Goal: Task Accomplishment & Management: Use online tool/utility

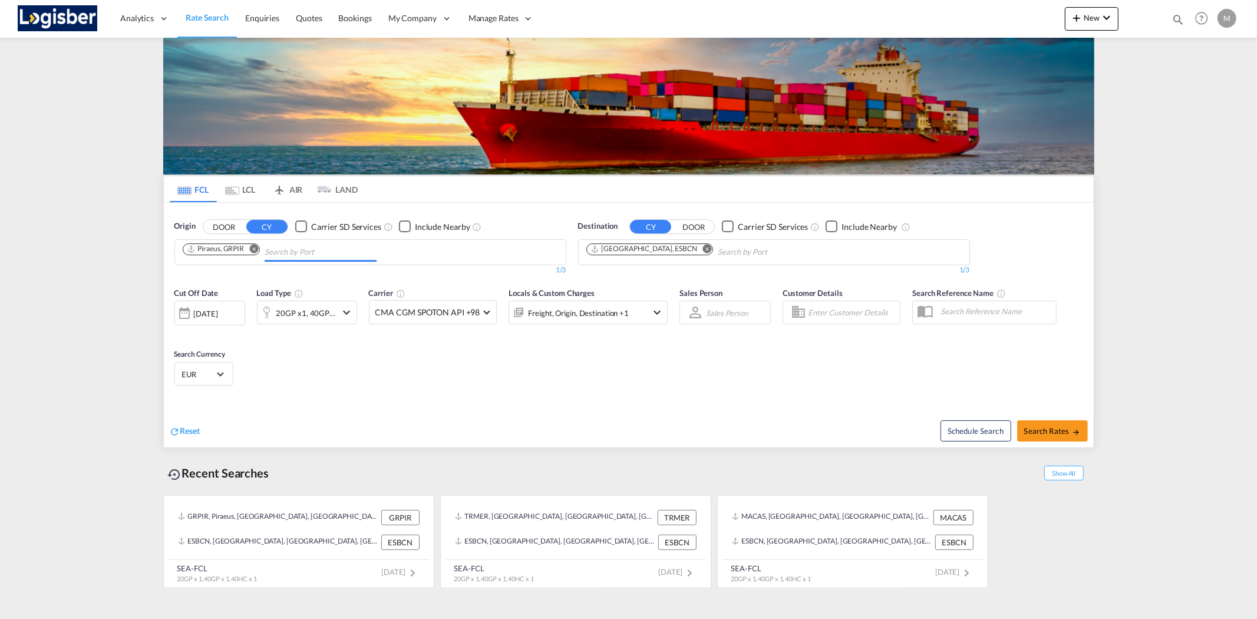
click at [289, 248] on input "Chips input." at bounding box center [321, 252] width 112 height 19
click at [252, 248] on md-icon "Remove" at bounding box center [253, 248] width 9 height 9
type input "[GEOGRAPHIC_DATA]"
click at [288, 189] on md-tab-item "AIR" at bounding box center [287, 189] width 47 height 26
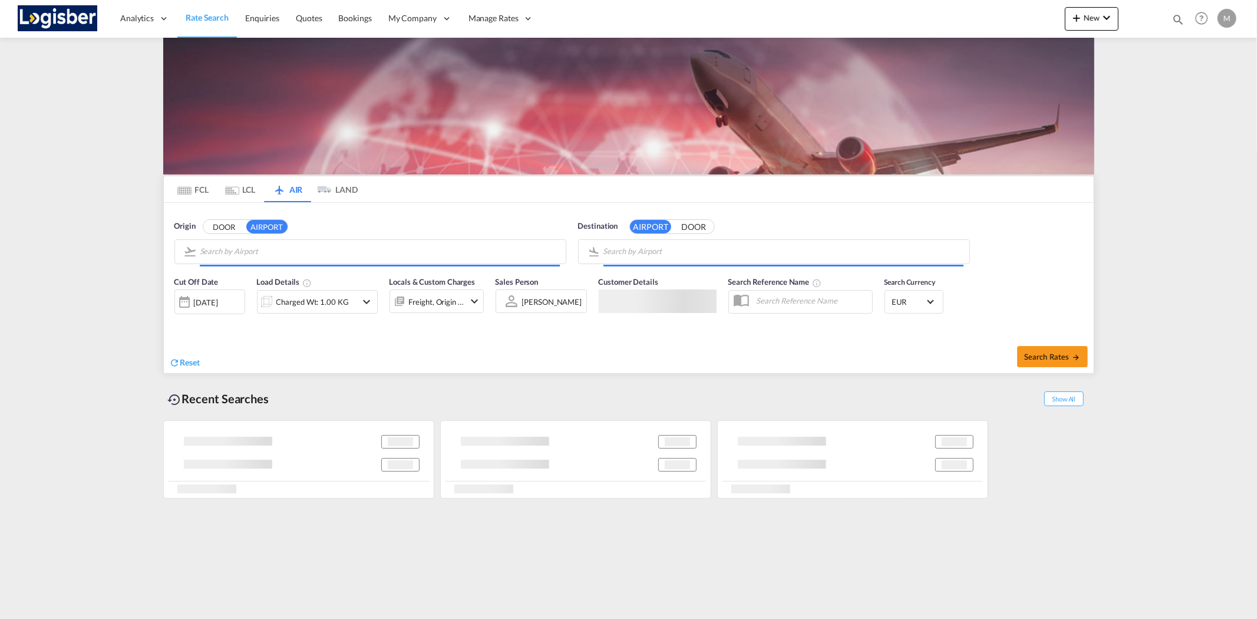
click at [263, 243] on input "Search by Airport" at bounding box center [380, 252] width 360 height 18
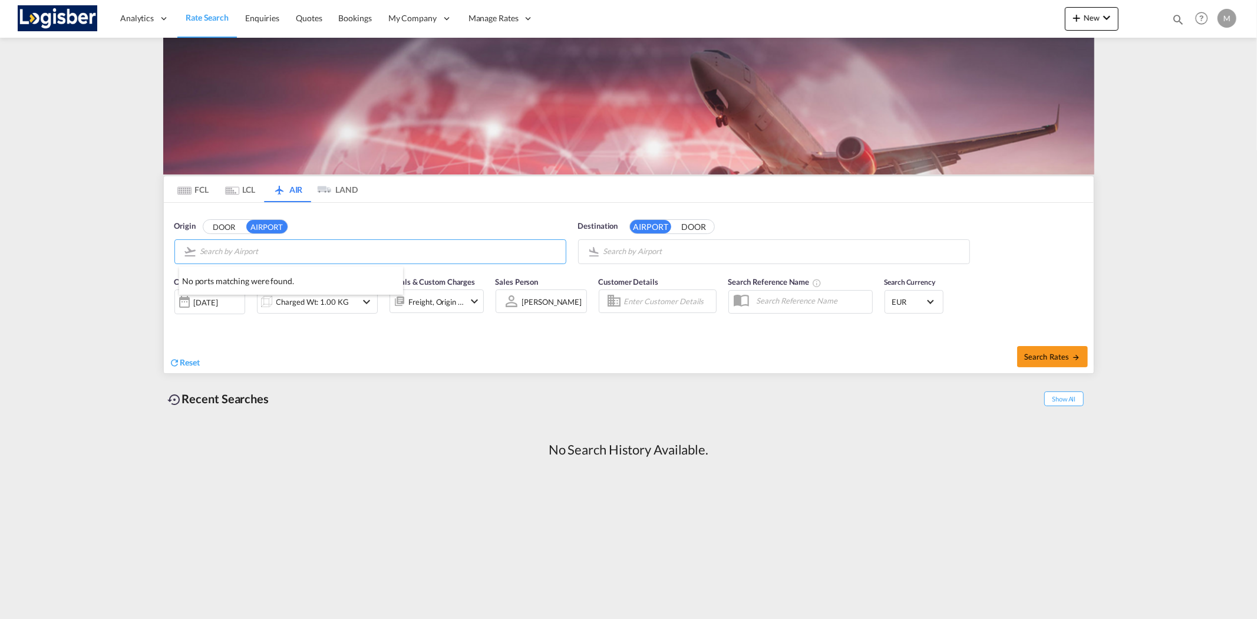
paste input "RUH"
click at [281, 285] on div "[PERSON_NAME] International [GEOGRAPHIC_DATA] , [GEOGRAPHIC_DATA] RUH" at bounding box center [291, 283] width 224 height 35
type input "[PERSON_NAME] International, [GEOGRAPHIC_DATA], RUH"
click at [343, 248] on input "[PERSON_NAME] International, [GEOGRAPHIC_DATA], RUH" at bounding box center [380, 252] width 360 height 18
drag, startPoint x: 354, startPoint y: 248, endPoint x: 186, endPoint y: 248, distance: 168.0
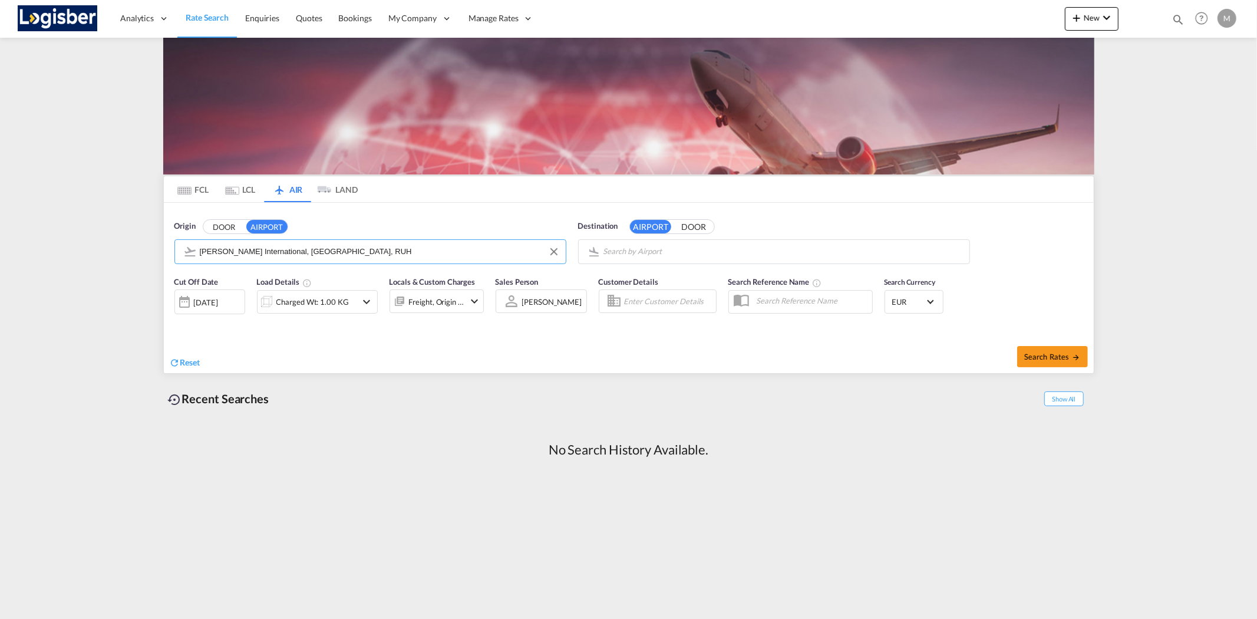
click at [186, 248] on md-input-container "[PERSON_NAME] International, [GEOGRAPHIC_DATA], RUH" at bounding box center [370, 252] width 391 height 24
